Goal: Information Seeking & Learning: Learn about a topic

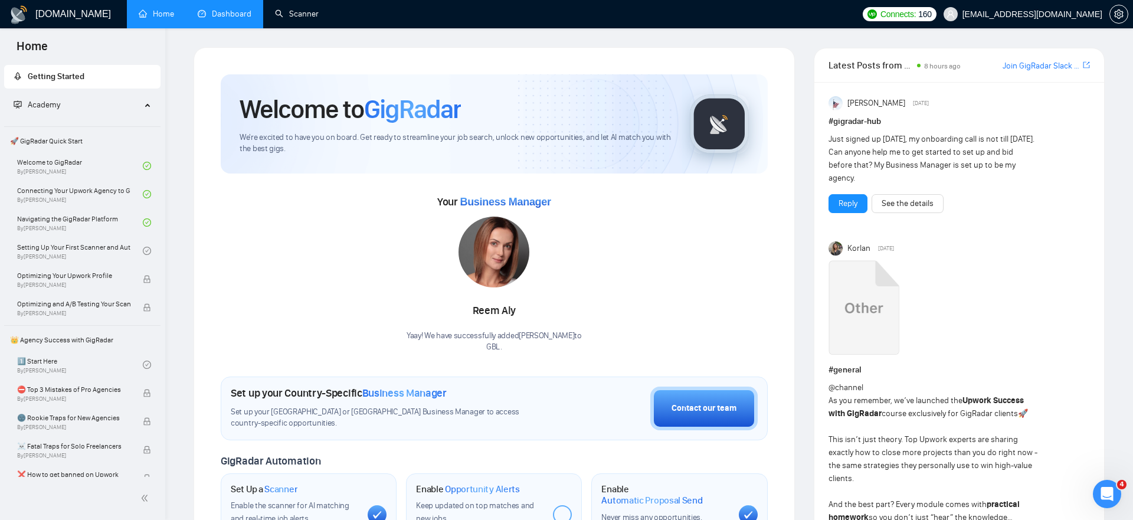
click at [234, 9] on link "Dashboard" at bounding box center [225, 14] width 54 height 10
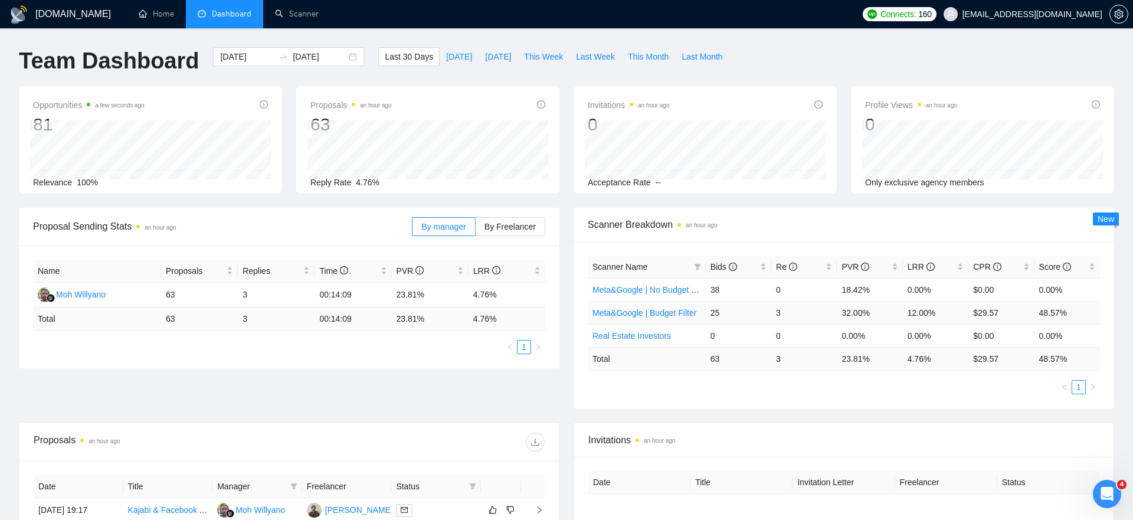
click at [669, 311] on link "Meta&Google | Budget Filter" at bounding box center [644, 312] width 104 height 9
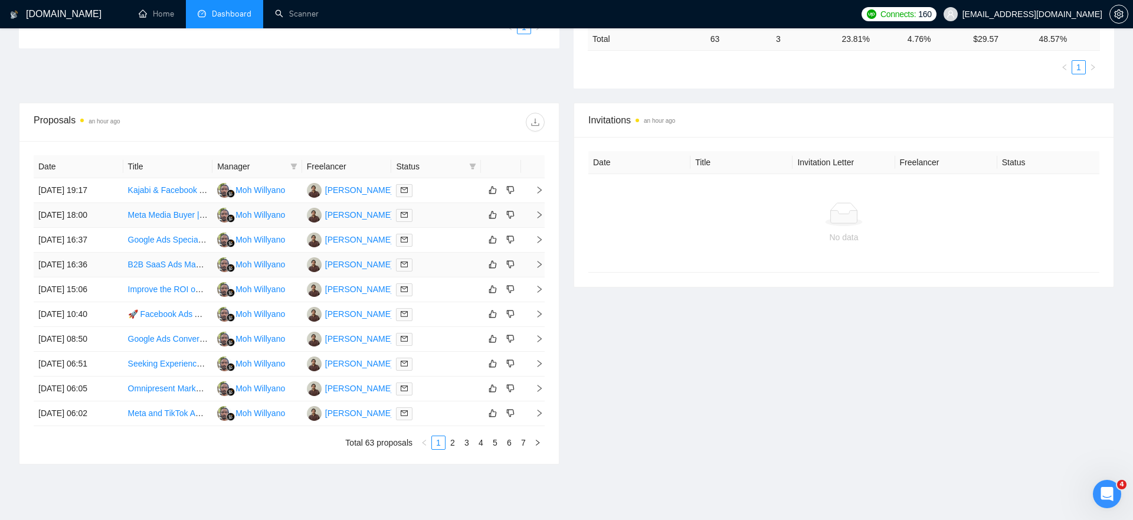
scroll to position [349, 0]
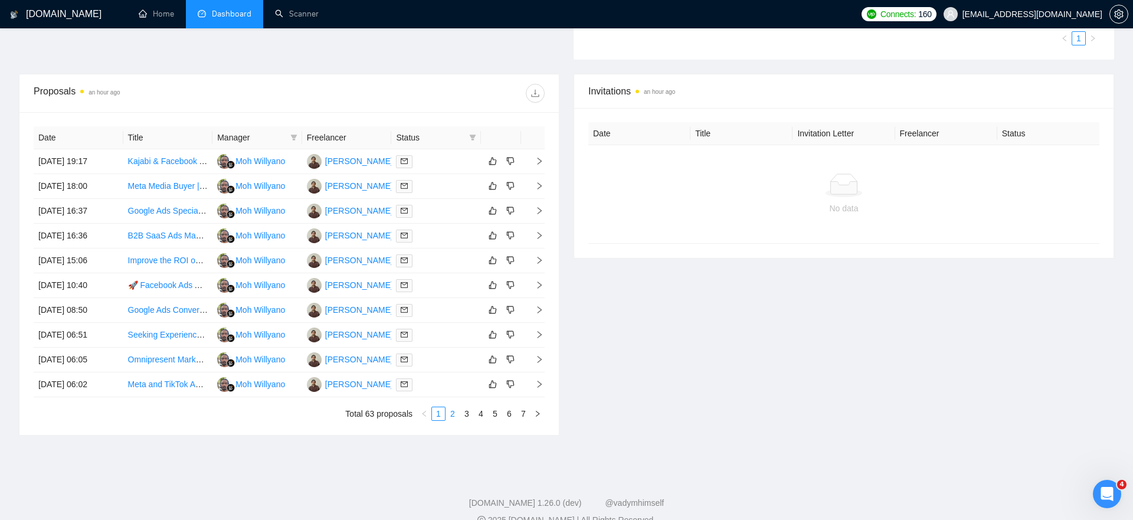
click at [453, 412] on link "2" at bounding box center [452, 413] width 13 height 13
click at [178, 186] on link "Videographer Needed for META Ads Content Creation" at bounding box center [227, 185] width 198 height 9
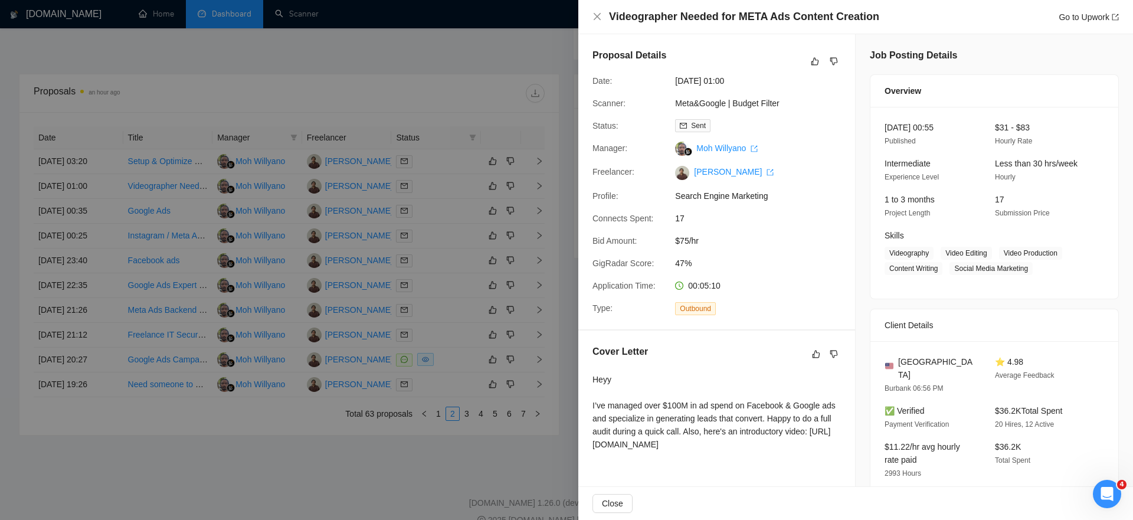
click at [216, 165] on div at bounding box center [566, 260] width 1133 height 520
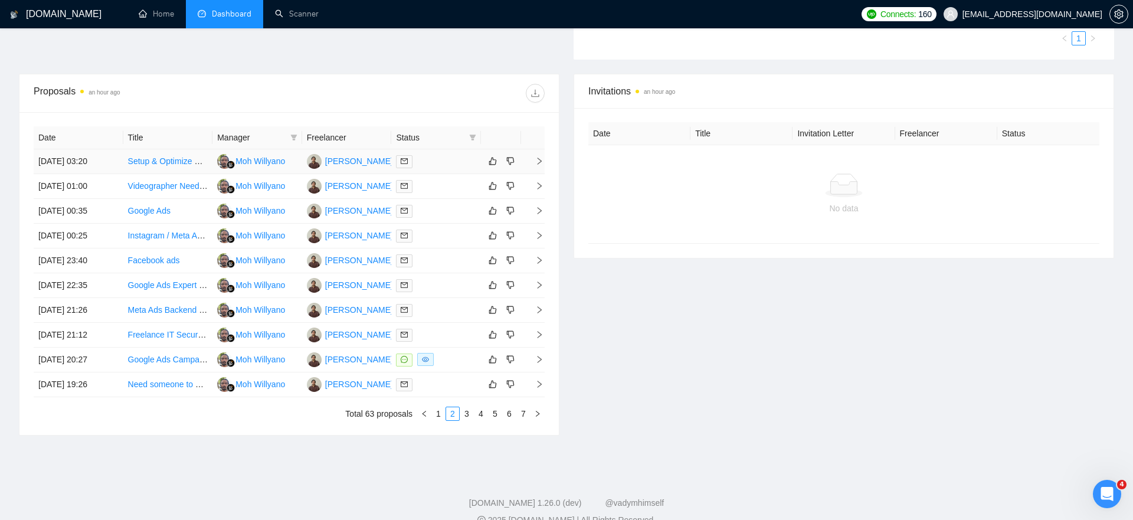
click at [206, 163] on link "Setup & Optimize Google Local Services Ads for Construction Business ([GEOGRAPH…" at bounding box center [306, 160] width 356 height 9
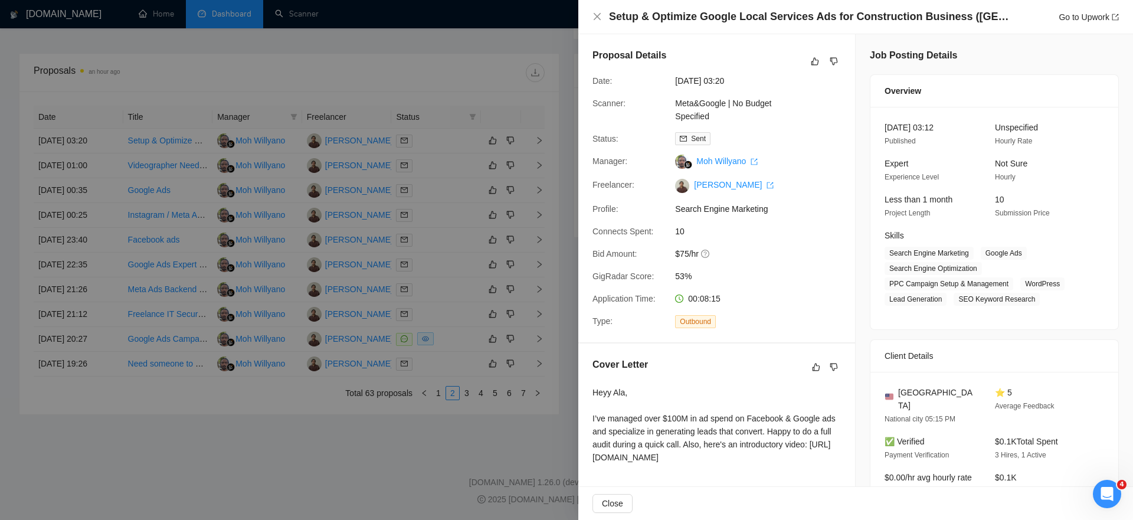
click at [672, 24] on div "Setup & Optimize Google Local Services Ads for Construction Business ([GEOGRAPH…" at bounding box center [855, 17] width 554 height 34
click at [1065, 18] on link "Go to Upwork" at bounding box center [1088, 16] width 60 height 9
click at [471, 379] on div at bounding box center [566, 260] width 1133 height 520
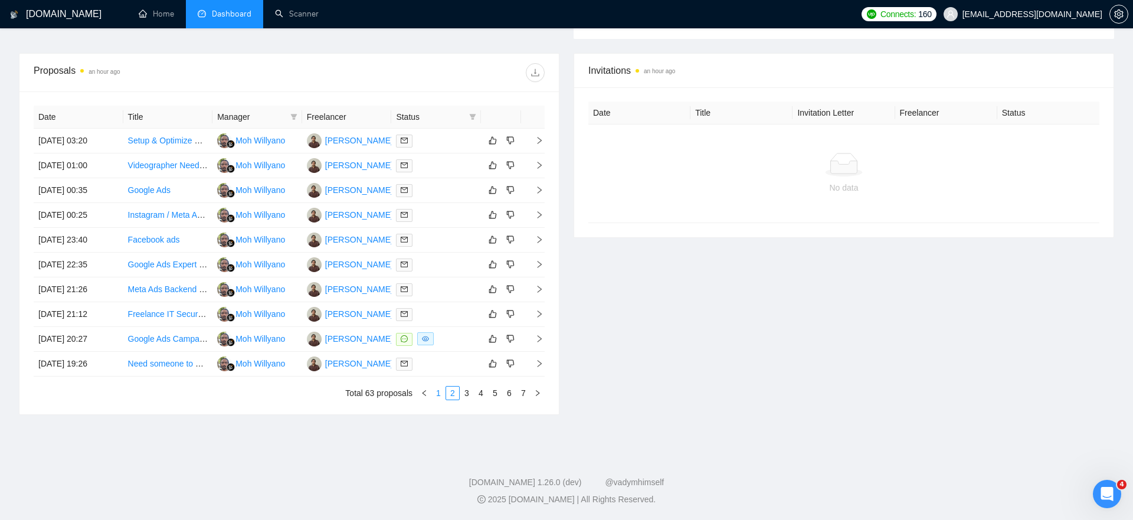
click at [439, 389] on link "1" at bounding box center [438, 392] width 13 height 13
click at [157, 168] on link "Meta Media Buyer | $100k+/Month Budget | Direct Response Campaigns (U.S.)" at bounding box center [273, 164] width 290 height 9
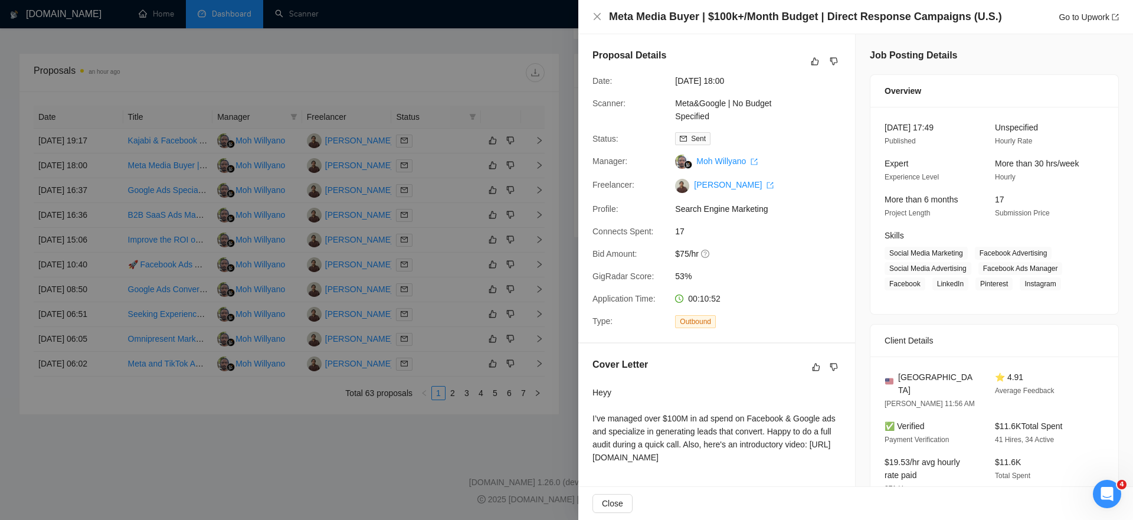
click at [419, 192] on div at bounding box center [566, 260] width 1133 height 520
